Goal: Complete application form

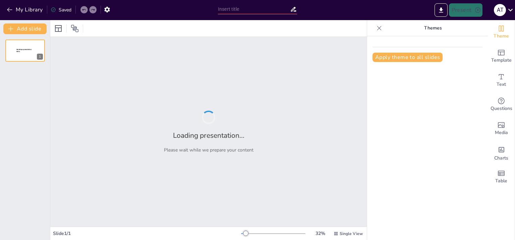
type input "Я и медиапространство"
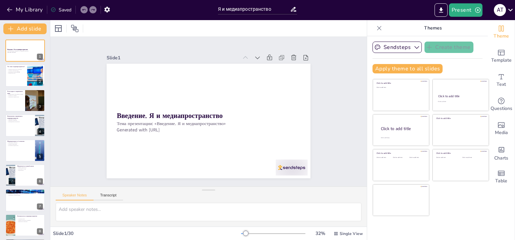
checkbox input "true"
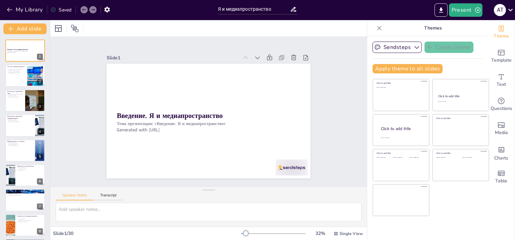
checkbox input "true"
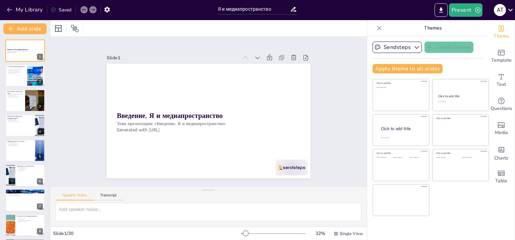
checkbox input "true"
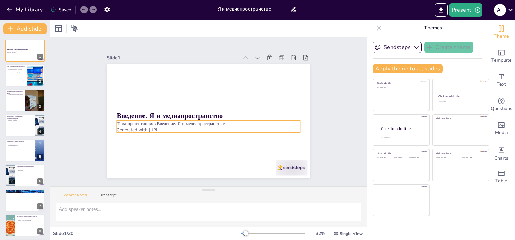
checkbox input "true"
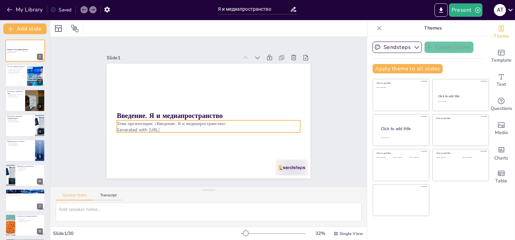
checkbox input "true"
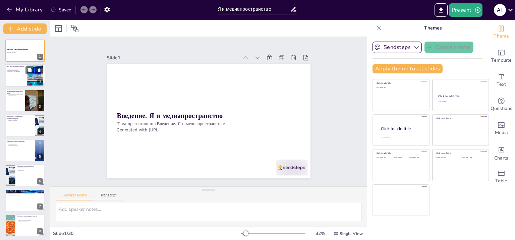
checkbox input "true"
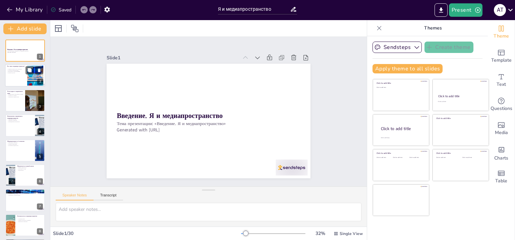
click at [25, 71] on p "Визуальная и звуковая [DATE]" at bounding box center [16, 71] width 18 height 1
type textarea "Loremipsumdolorsi ametconsecte adipi elitseddoei temporinc, utlabor etdoloremag…"
checkbox input "true"
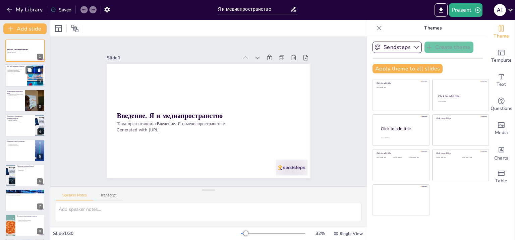
checkbox input "true"
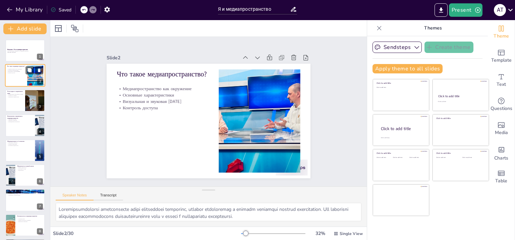
scroll to position [13, 0]
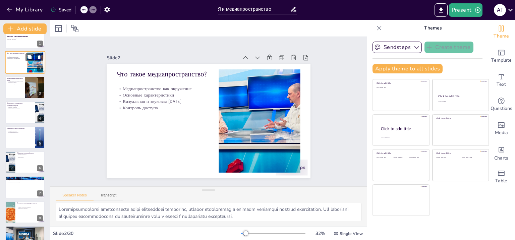
checkbox input "true"
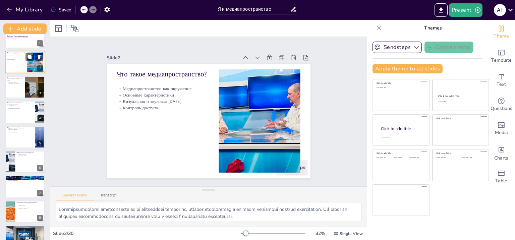
checkbox input "true"
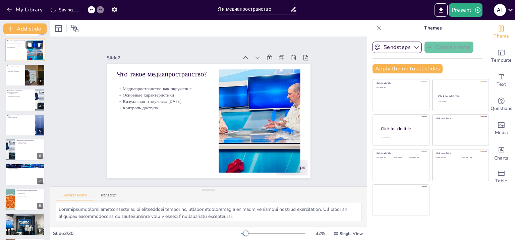
checkbox input "true"
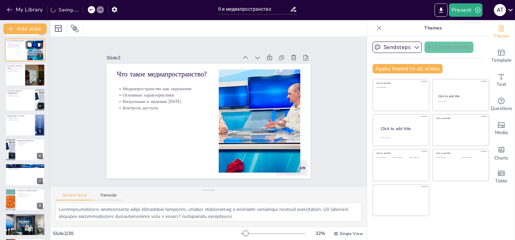
checkbox input "true"
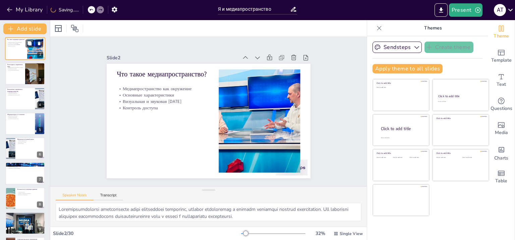
checkbox input "true"
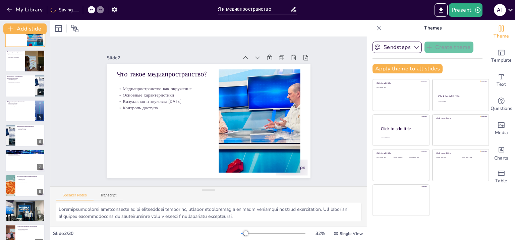
checkbox input "true"
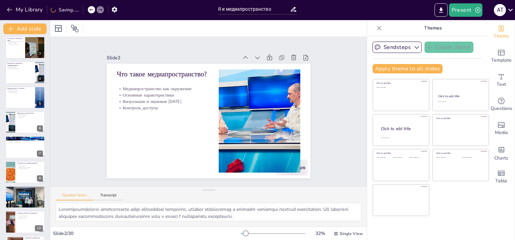
checkbox input "true"
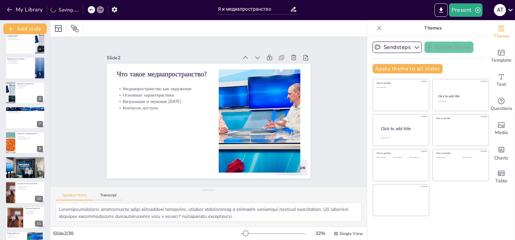
checkbox input "true"
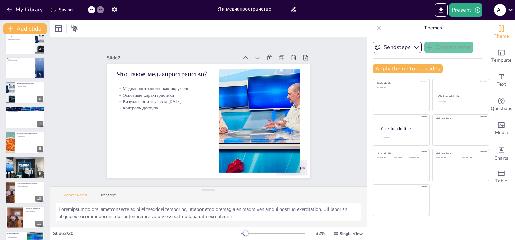
checkbox input "true"
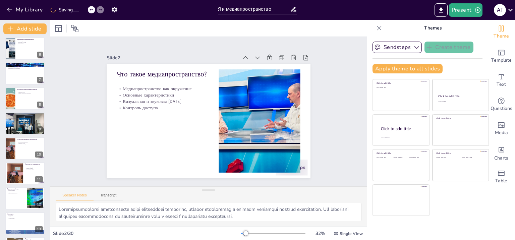
checkbox input "true"
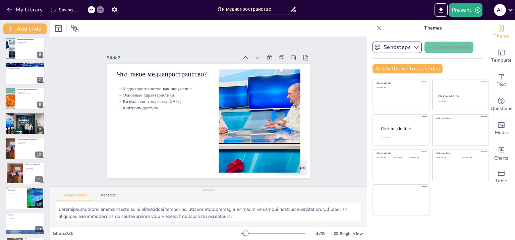
checkbox input "true"
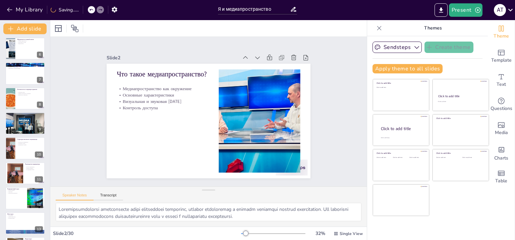
checkbox input "true"
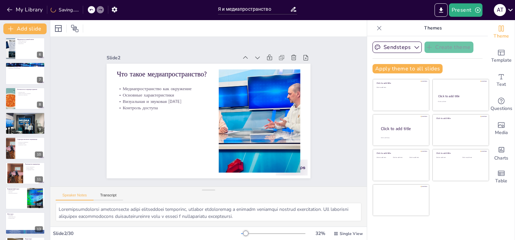
scroll to position [174, 0]
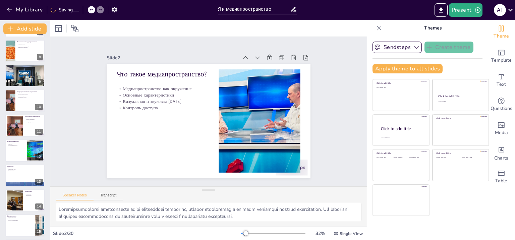
checkbox input "true"
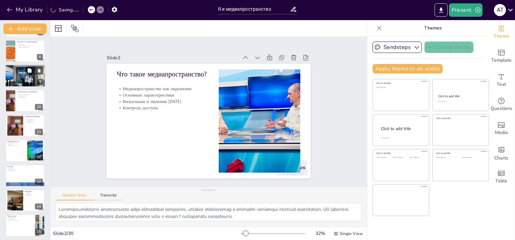
click at [20, 79] on div at bounding box center [25, 76] width 40 height 30
type textarea "Медиапространство играет важную роль в нашей жизни, и его влияние невозможно иг…"
checkbox input "true"
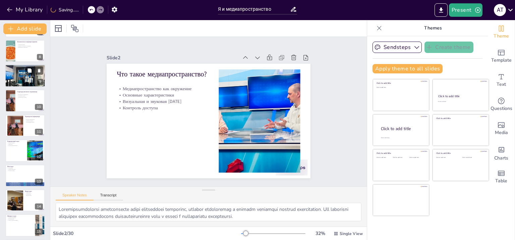
checkbox input "true"
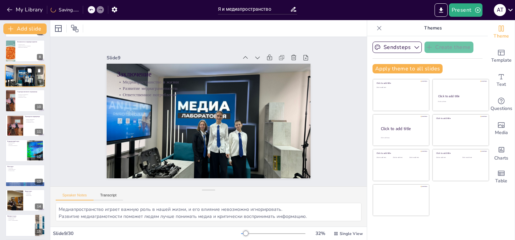
scroll to position [113, 0]
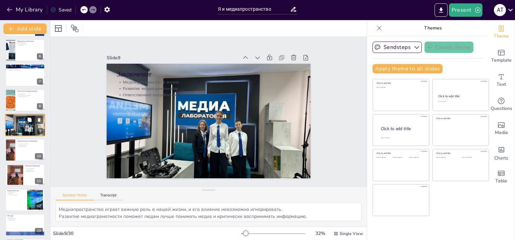
checkbox input "true"
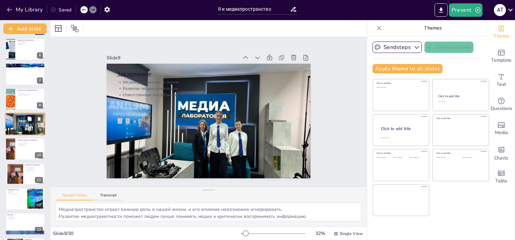
checkbox input "true"
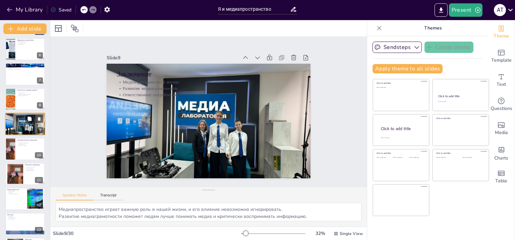
checkbox input "true"
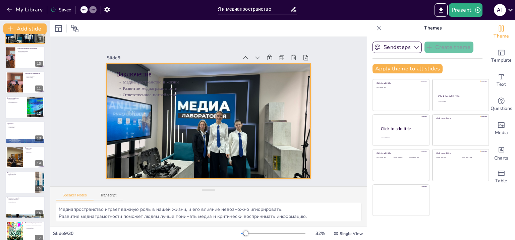
checkbox input "true"
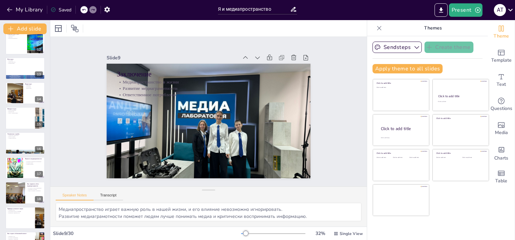
checkbox input "true"
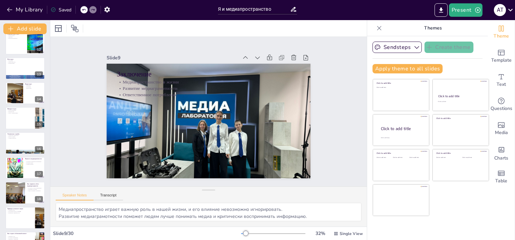
checkbox input "true"
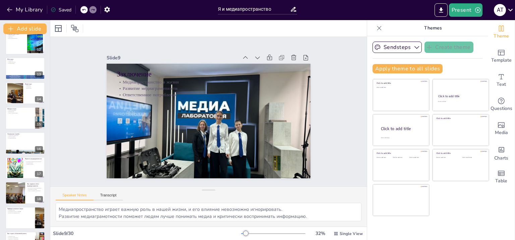
checkbox input "true"
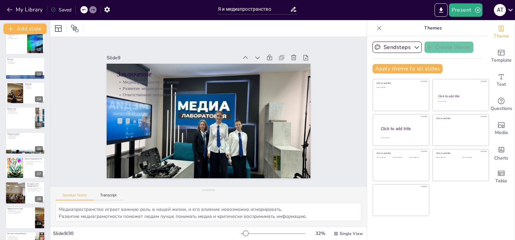
checkbox input "true"
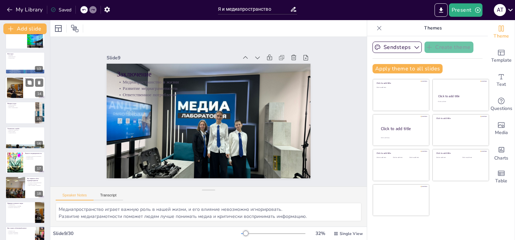
click at [17, 94] on div at bounding box center [15, 88] width 31 height 20
type textarea "Операторы играют ключевую роль в создании видеоконтента, так как их работа опре…"
checkbox input "true"
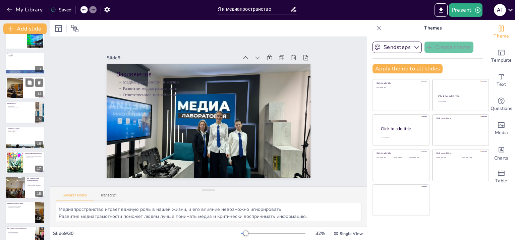
checkbox input "true"
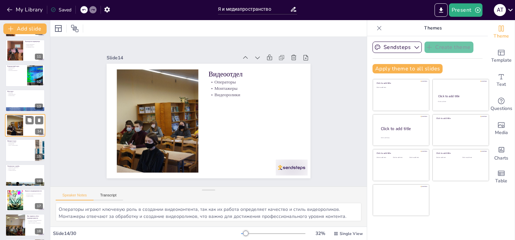
checkbox input "true"
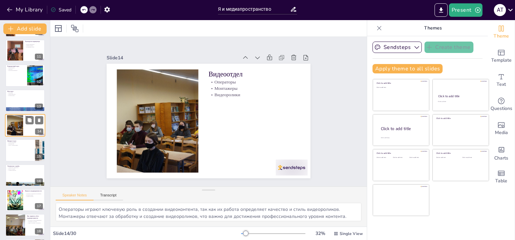
checkbox input "true"
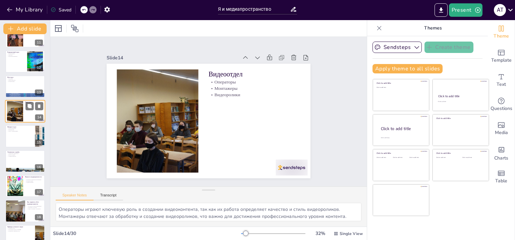
checkbox input "true"
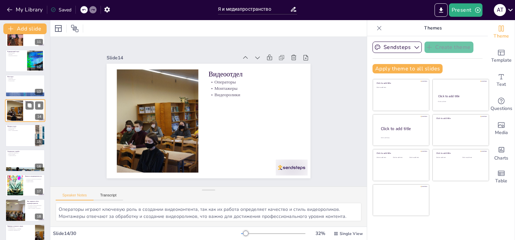
click at [17, 94] on div at bounding box center [25, 95] width 40 height 26
type textarea "Фотографы играют важную роль в создании визуального контента, так как их работа…"
checkbox input "true"
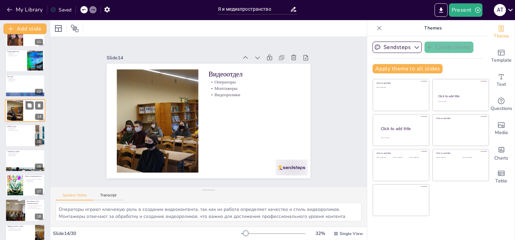
checkbox input "true"
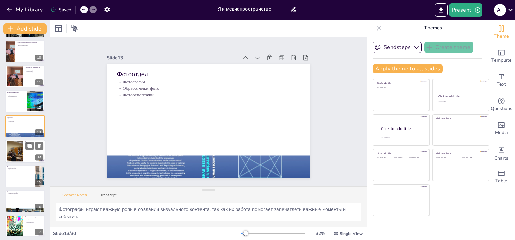
checkbox input "true"
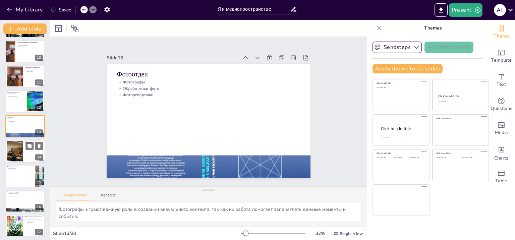
checkbox input "true"
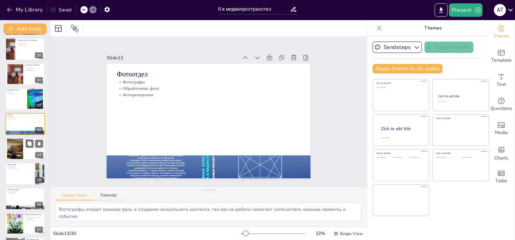
click at [17, 94] on div at bounding box center [25, 99] width 40 height 22
type textarea "Корреспонденты играют важную роль в создании контента, так как они собирают инф…"
checkbox input "true"
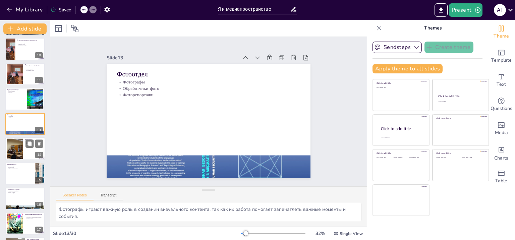
checkbox input "true"
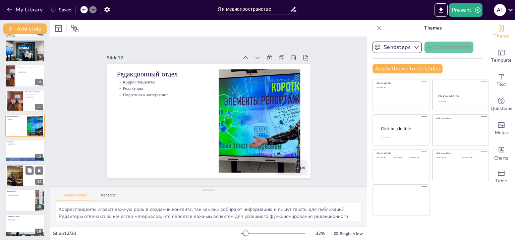
checkbox input "true"
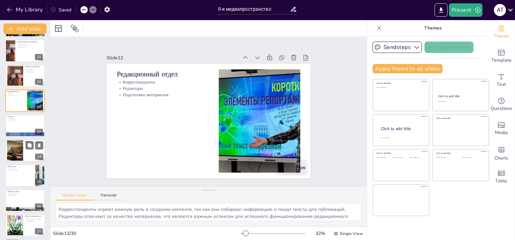
checkbox input "true"
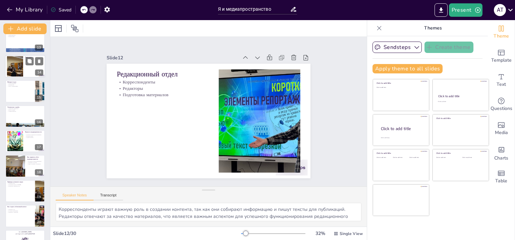
click at [17, 94] on div at bounding box center [25, 91] width 40 height 22
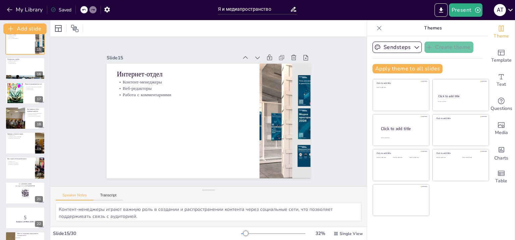
click at [17, 94] on div at bounding box center [15, 93] width 30 height 20
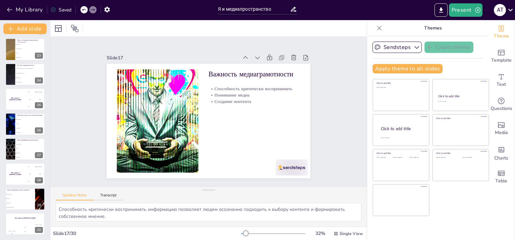
click at [17, 94] on div "The winner is [PERSON_NAME]" at bounding box center [15, 99] width 20 height 22
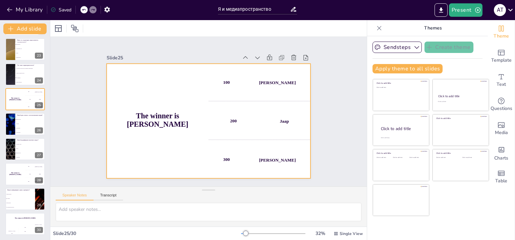
click at [17, 94] on div "The winner is [PERSON_NAME]" at bounding box center [15, 99] width 20 height 22
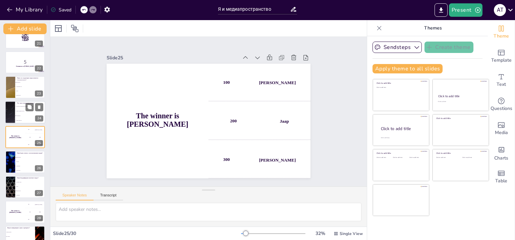
click at [10, 117] on div at bounding box center [10, 112] width 40 height 23
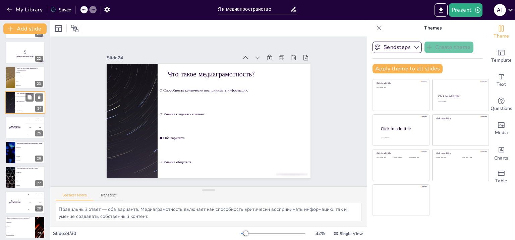
scroll to position [550, 0]
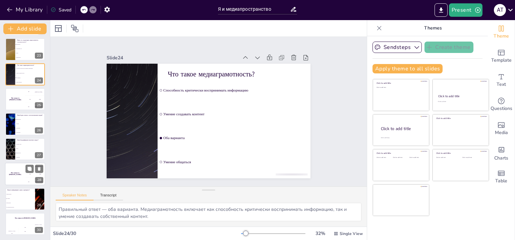
click at [11, 165] on div "The winner is [PERSON_NAME]" at bounding box center [15, 174] width 20 height 23
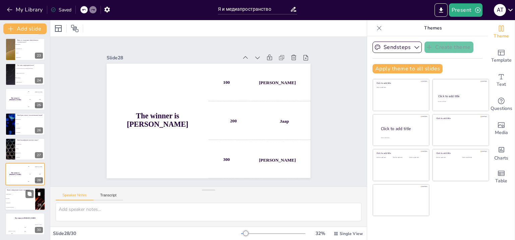
click at [11, 196] on li "Личные данные" at bounding box center [20, 194] width 30 height 4
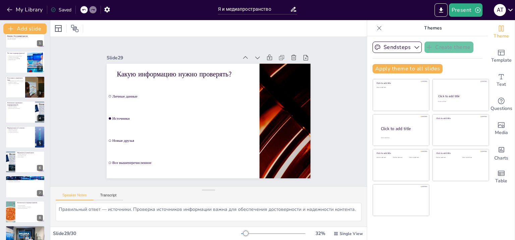
scroll to position [0, 0]
